Goal: Information Seeking & Learning: Understand process/instructions

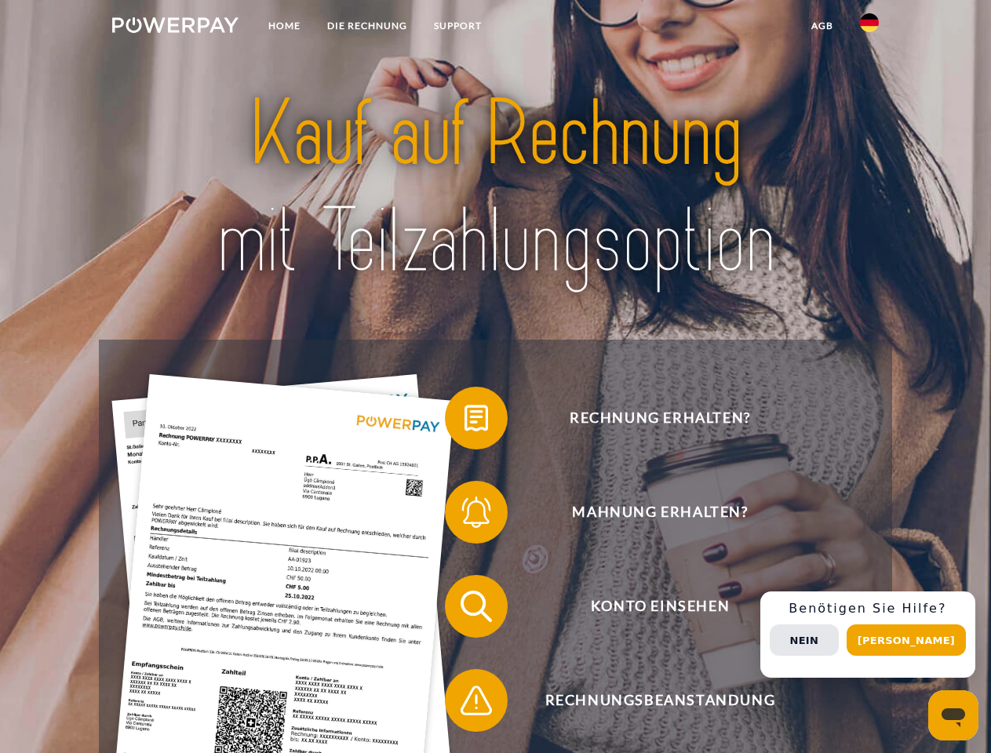
click at [175, 27] on img at bounding box center [175, 25] width 126 height 16
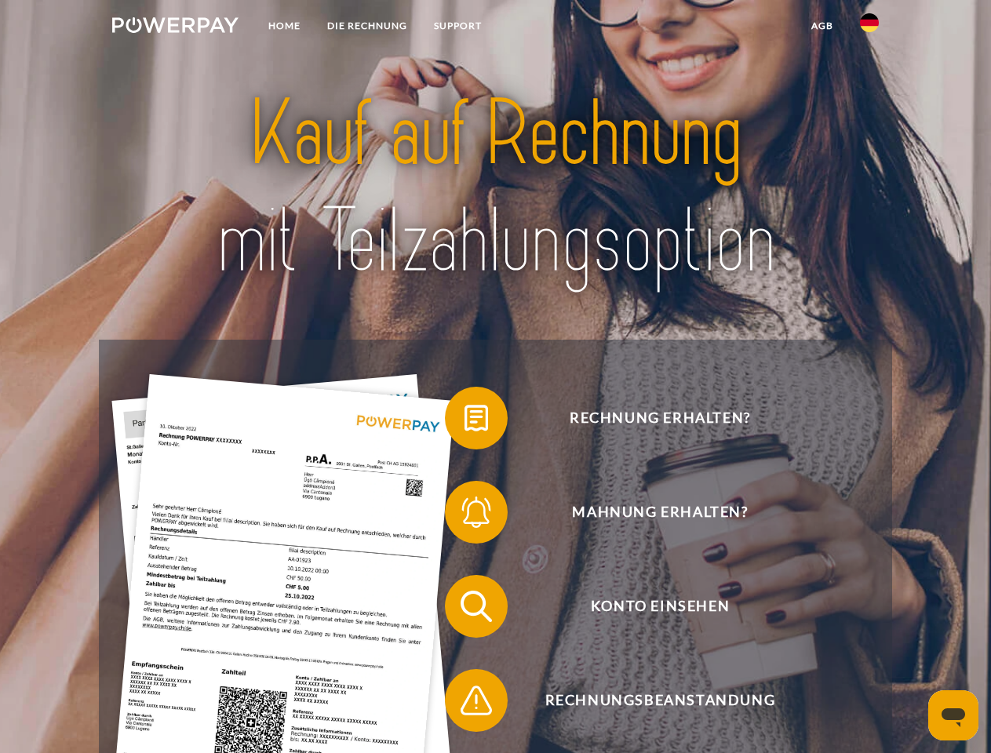
click at [869, 27] on img at bounding box center [869, 22] width 19 height 19
click at [821, 26] on link "agb" at bounding box center [822, 26] width 49 height 28
click at [464, 421] on span at bounding box center [452, 418] width 78 height 78
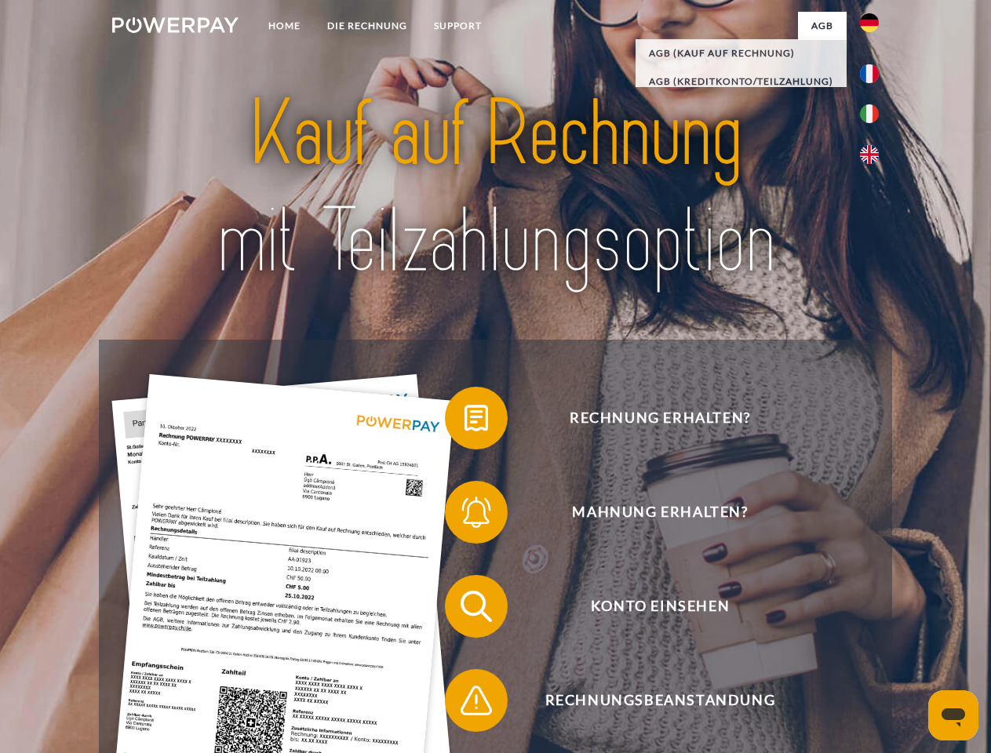
click at [464, 515] on span at bounding box center [452, 512] width 78 height 78
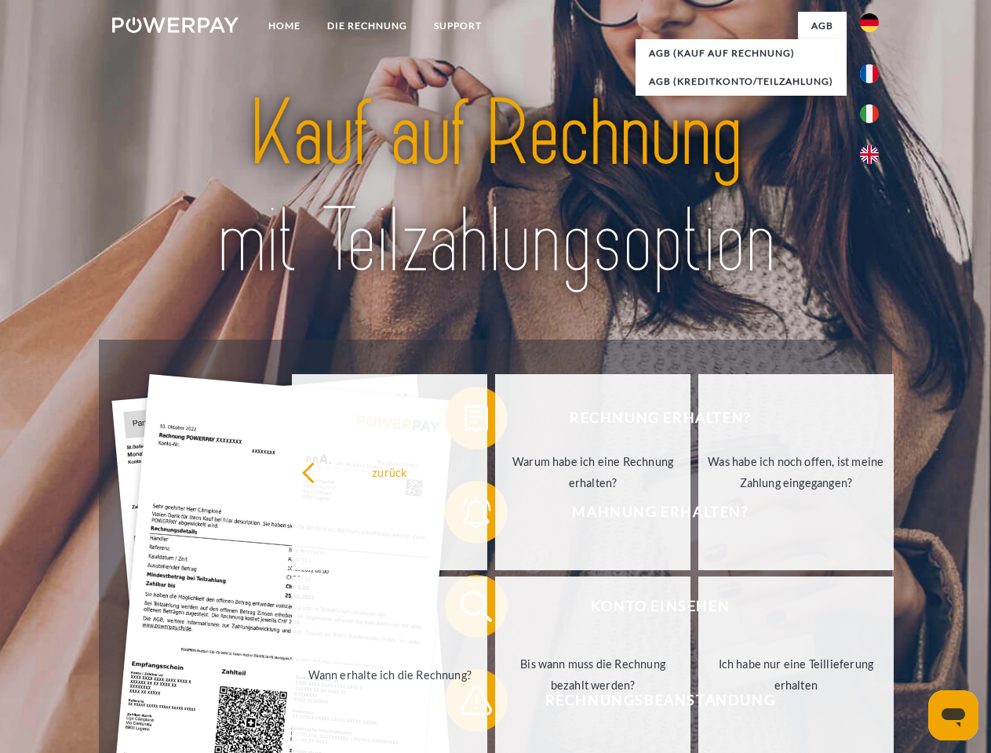
click at [495, 609] on link "Bis wann muss die Rechnung bezahlt werden?" at bounding box center [592, 674] width 195 height 196
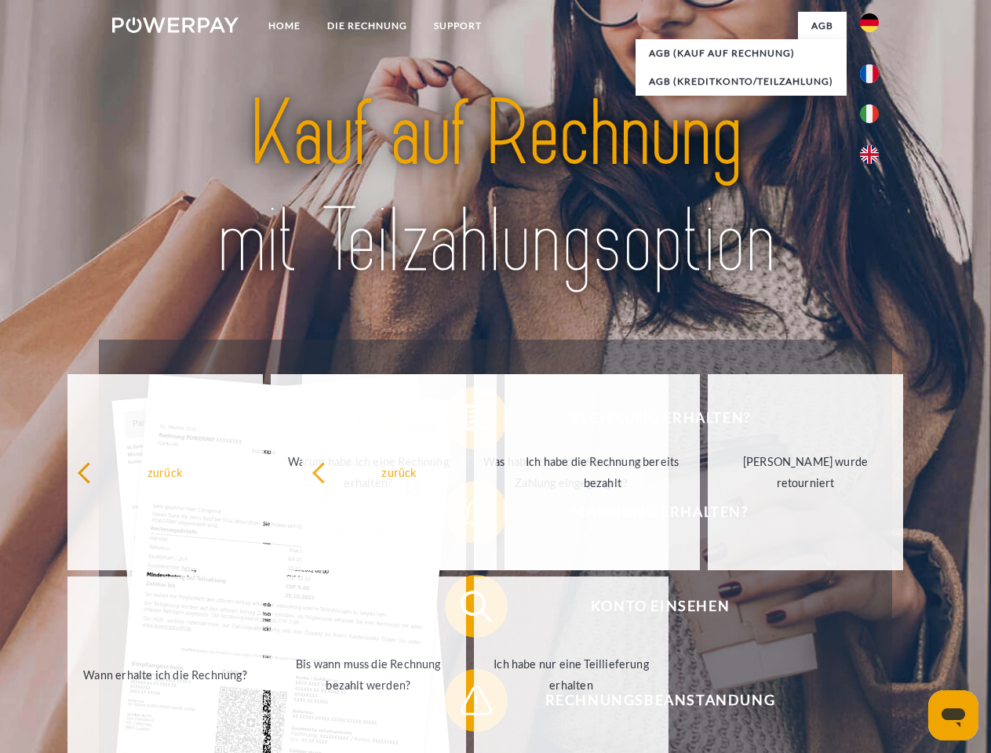
click at [464, 703] on span at bounding box center [452, 700] width 78 height 78
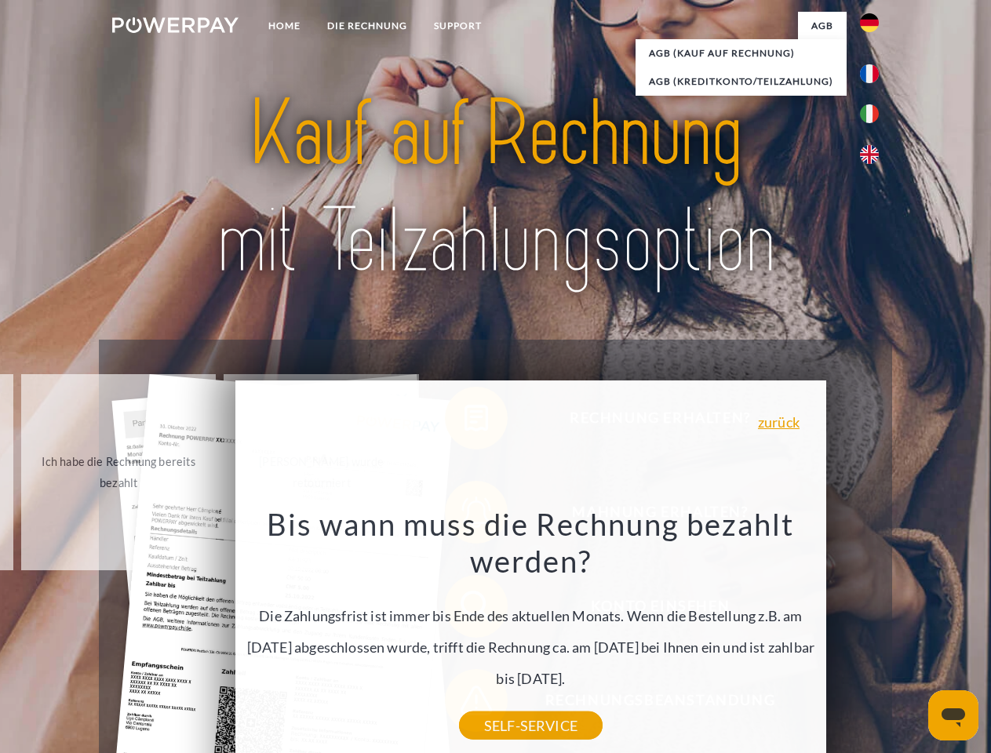
click at [873, 634] on div "Rechnung erhalten? Mahnung erhalten? Konto einsehen" at bounding box center [495, 653] width 792 height 627
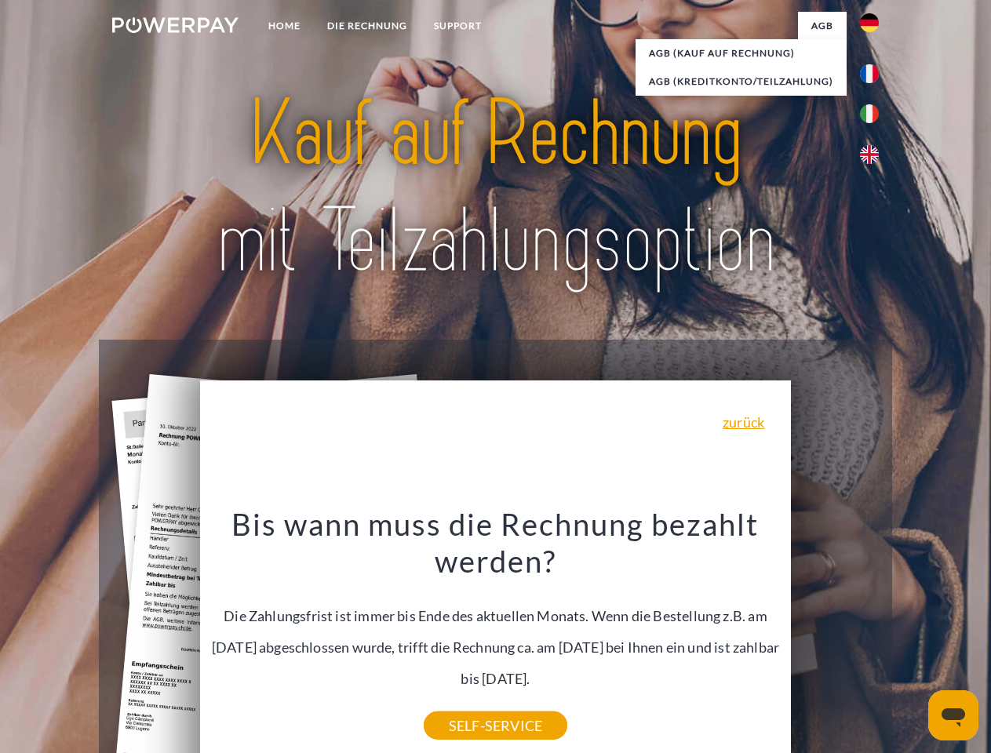
click at [834, 638] on span "Konto einsehen" at bounding box center [659, 606] width 384 height 63
click at [911, 640] on header "Home DIE RECHNUNG SUPPORT" at bounding box center [495, 541] width 991 height 1083
